Goal: Task Accomplishment & Management: Use online tool/utility

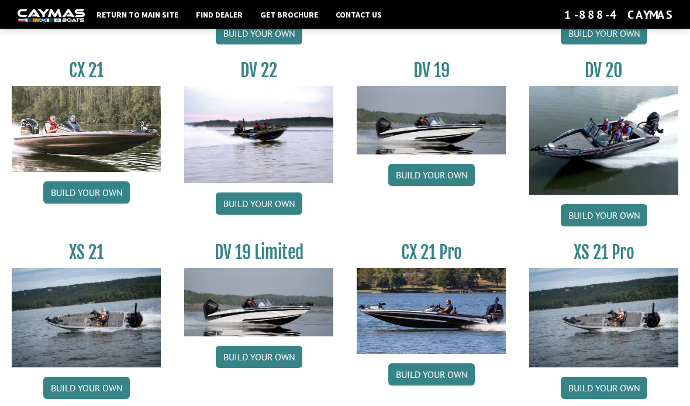
scroll to position [1302, 0]
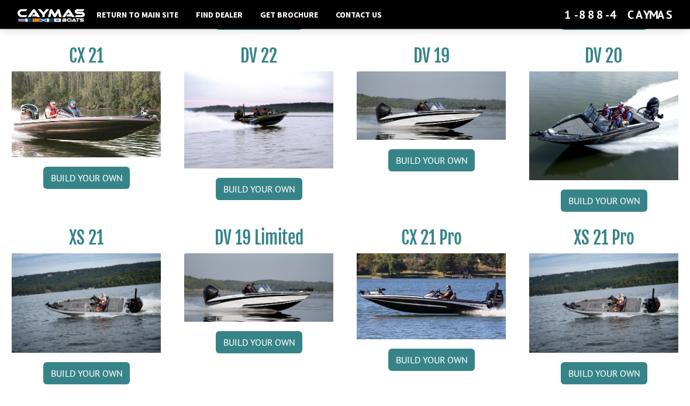
click at [456, 369] on link "Build your own" at bounding box center [431, 360] width 87 height 22
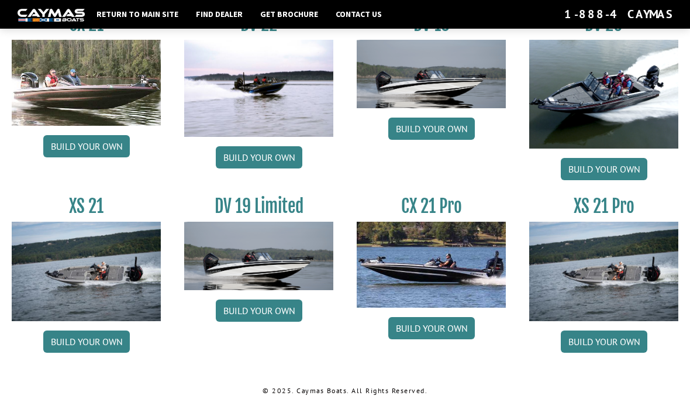
click at [102, 342] on link "Build your own" at bounding box center [86, 342] width 87 height 22
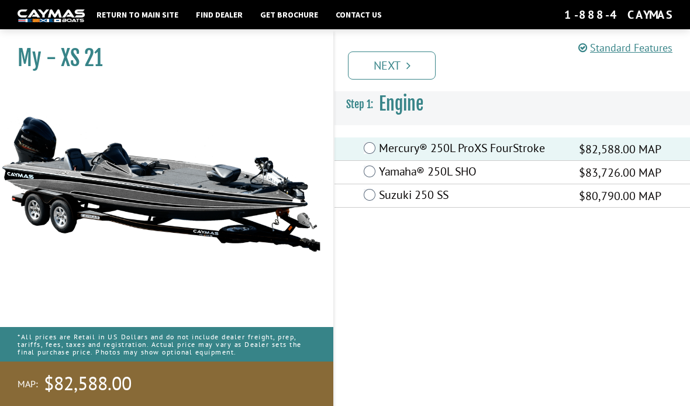
click at [415, 67] on link "Next" at bounding box center [392, 65] width 88 height 28
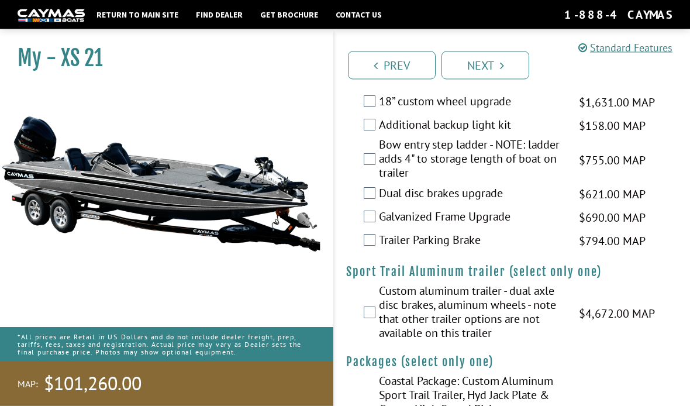
scroll to position [2223, 0]
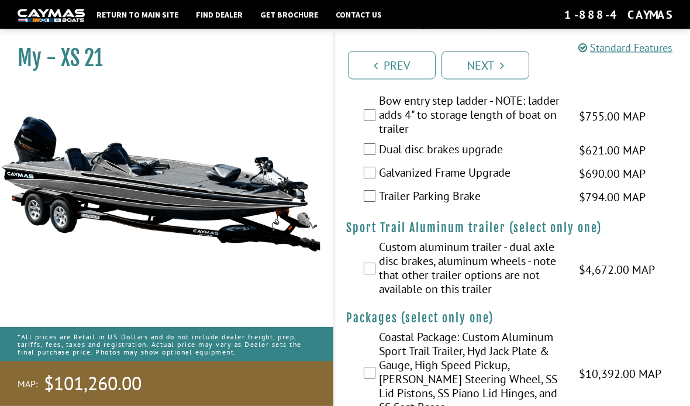
click at [498, 67] on link "Next" at bounding box center [486, 65] width 88 height 28
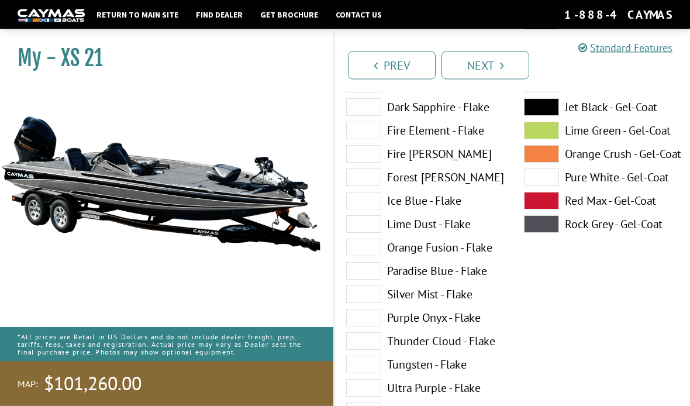
scroll to position [0, 0]
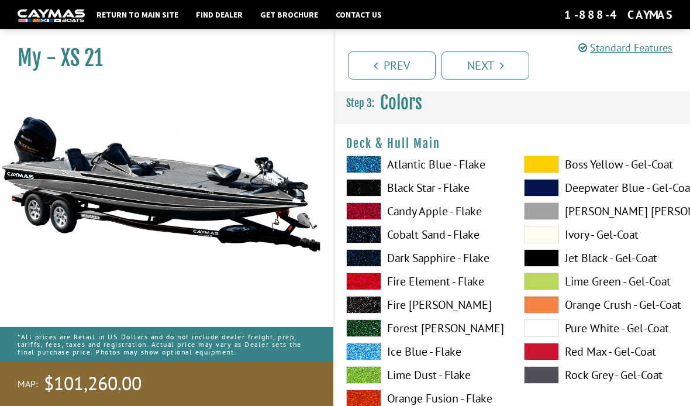
click at [441, 215] on label "Candy Apple - Flake" at bounding box center [423, 211] width 154 height 18
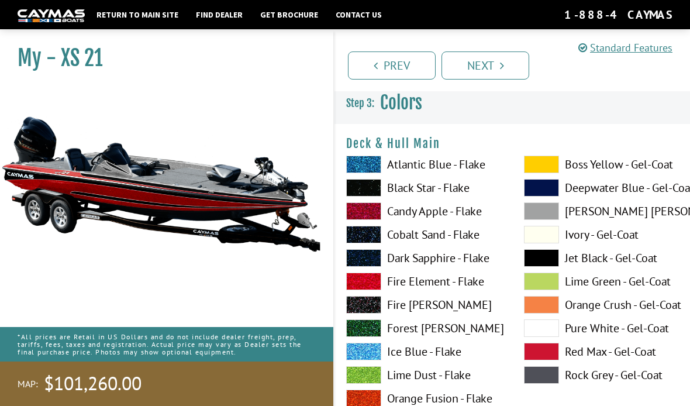
click at [432, 377] on label "Lime Dust - Flake" at bounding box center [423, 375] width 154 height 18
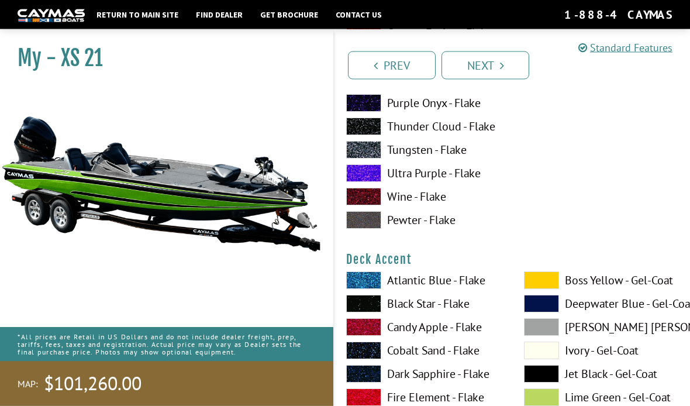
scroll to position [366, 0]
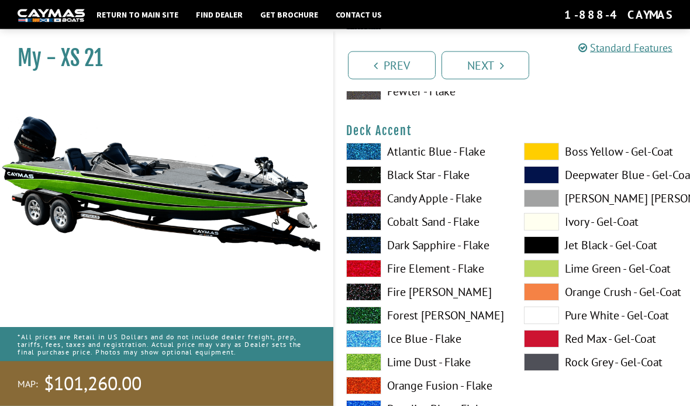
click at [606, 278] on label "Lime Green - Gel-Coat" at bounding box center [601, 269] width 154 height 18
click at [388, 363] on label "Lime Dust - Flake" at bounding box center [423, 362] width 154 height 18
click at [582, 297] on label "Orange Crush - Gel-Coat" at bounding box center [601, 292] width 154 height 18
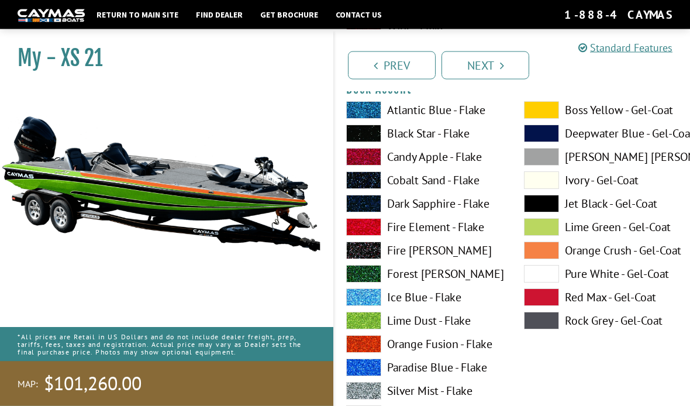
click at [431, 397] on label "Silver Mist - Flake" at bounding box center [423, 392] width 154 height 18
click at [423, 322] on label "Lime Dust - Flake" at bounding box center [423, 321] width 154 height 18
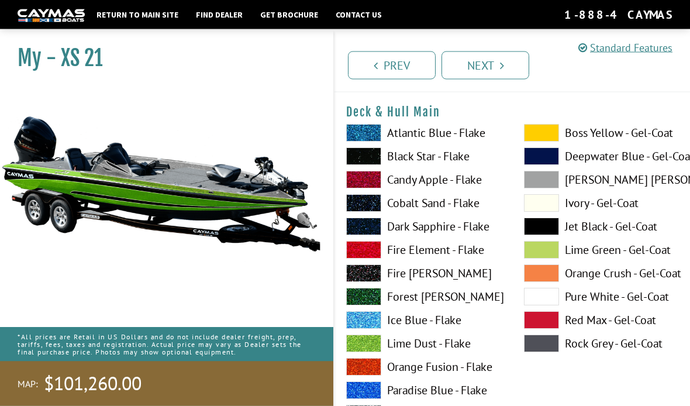
scroll to position [0, 0]
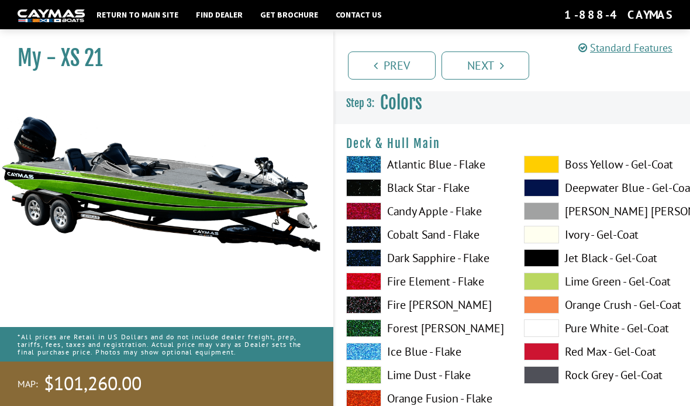
click at [163, 19] on link "Return to main site" at bounding box center [138, 14] width 94 height 15
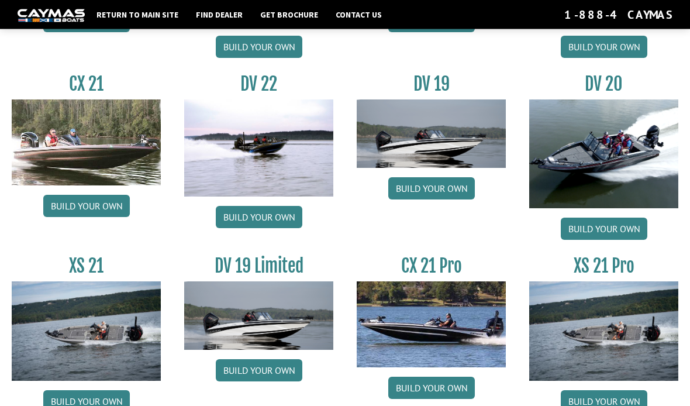
scroll to position [1302, 0]
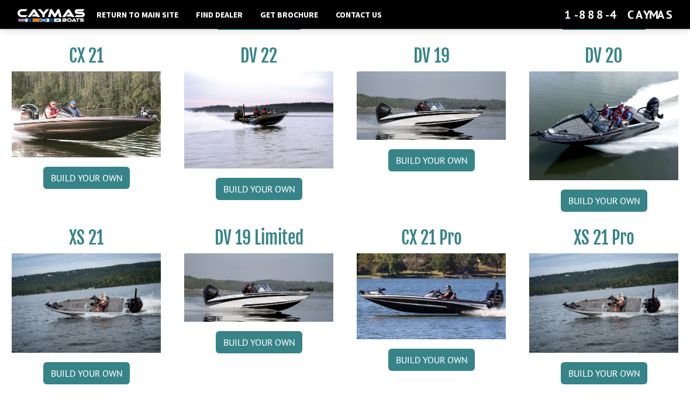
click at [449, 369] on link "Build your own" at bounding box center [431, 360] width 87 height 22
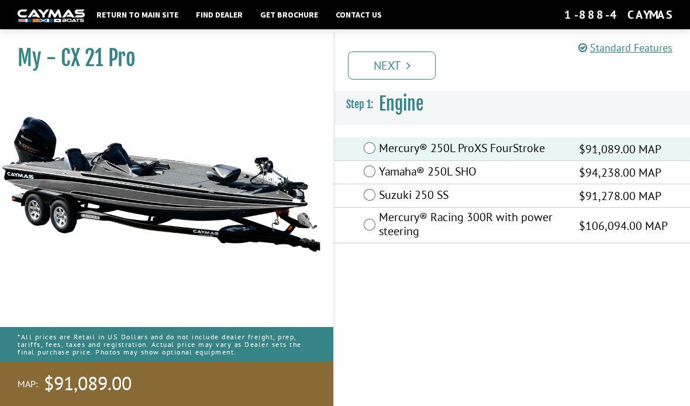
click at [409, 65] on icon "Pagination" at bounding box center [409, 66] width 4 height 12
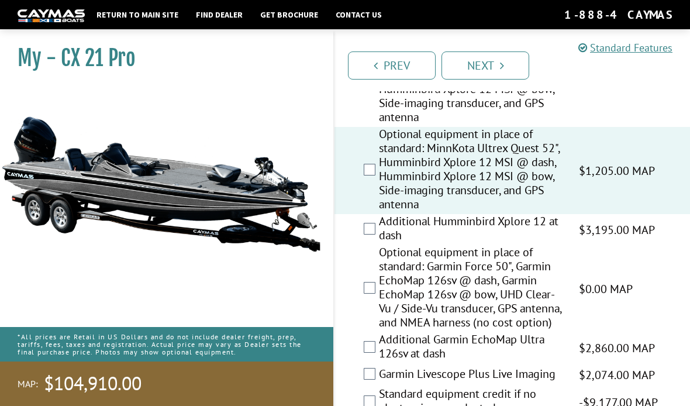
scroll to position [372, 0]
